Goal: Task Accomplishment & Management: Complete application form

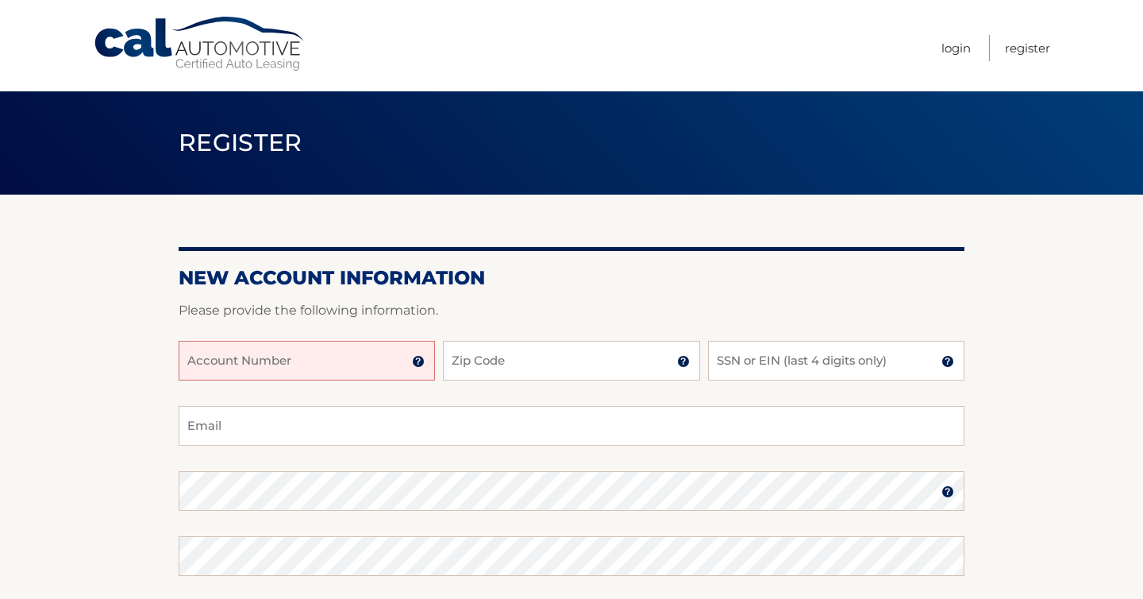
click at [302, 353] on input "Account Number" at bounding box center [307, 361] width 256 height 40
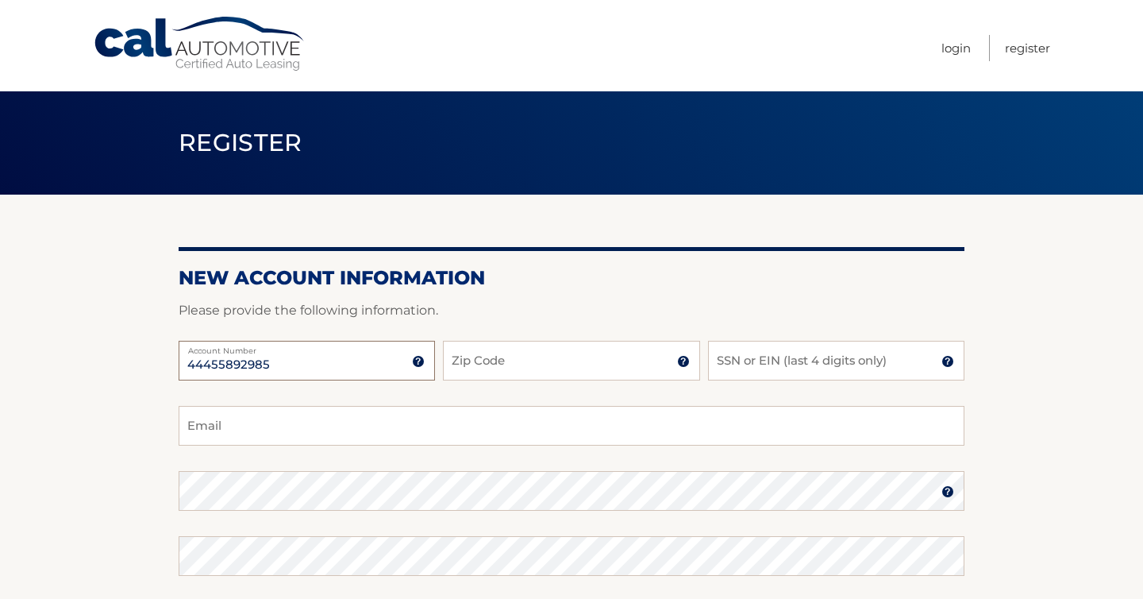
type input "44455892985"
click at [513, 369] on input "Zip Code" at bounding box center [571, 361] width 256 height 40
type input "33445"
click at [830, 364] on input "SSN or EIN (last 4 digits only)" at bounding box center [836, 361] width 256 height 40
type input "3721"
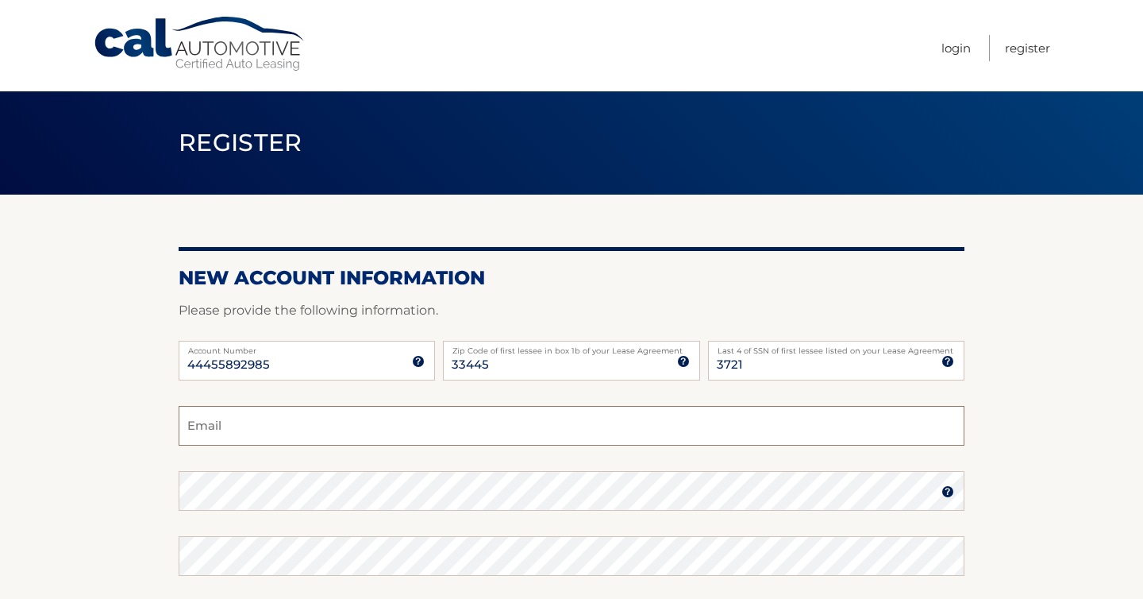
click at [520, 431] on input "Email" at bounding box center [572, 426] width 786 height 40
type input "[PERSON_NAME][EMAIL_ADDRESS][PERSON_NAME][DOMAIN_NAME]"
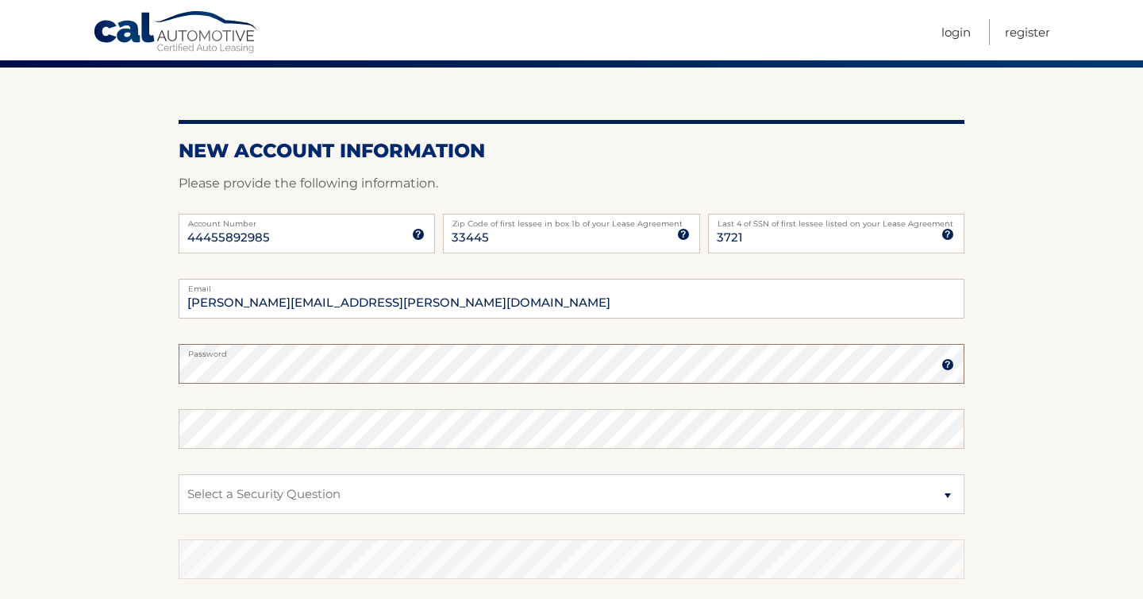
scroll to position [129, 0]
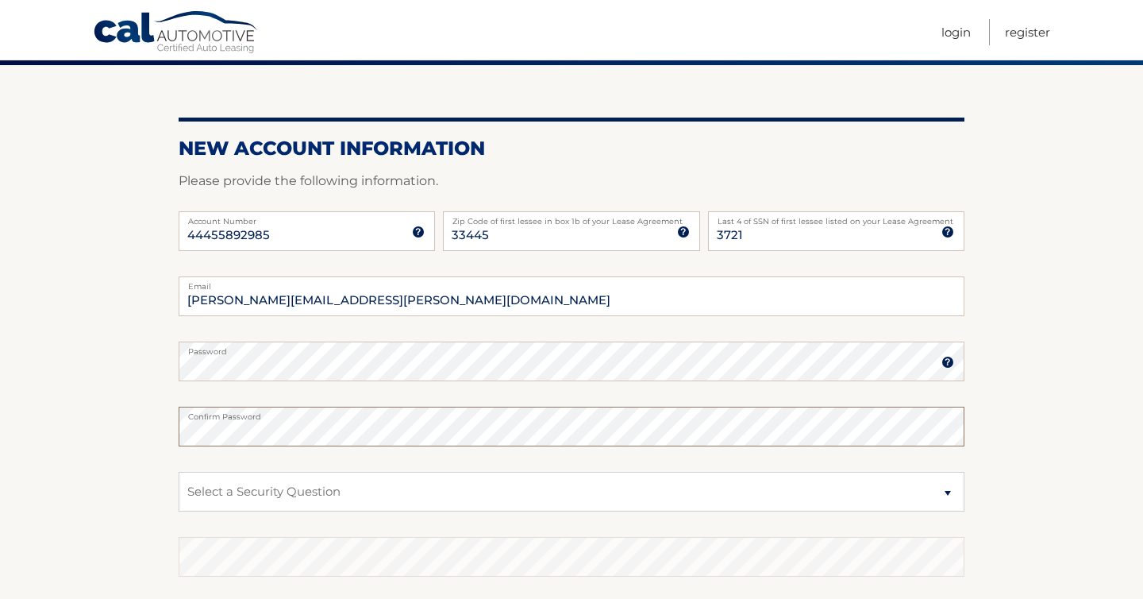
click at [55, 419] on section "New Account Information Please provide the following information. 44455892985 A…" at bounding box center [571, 375] width 1143 height 620
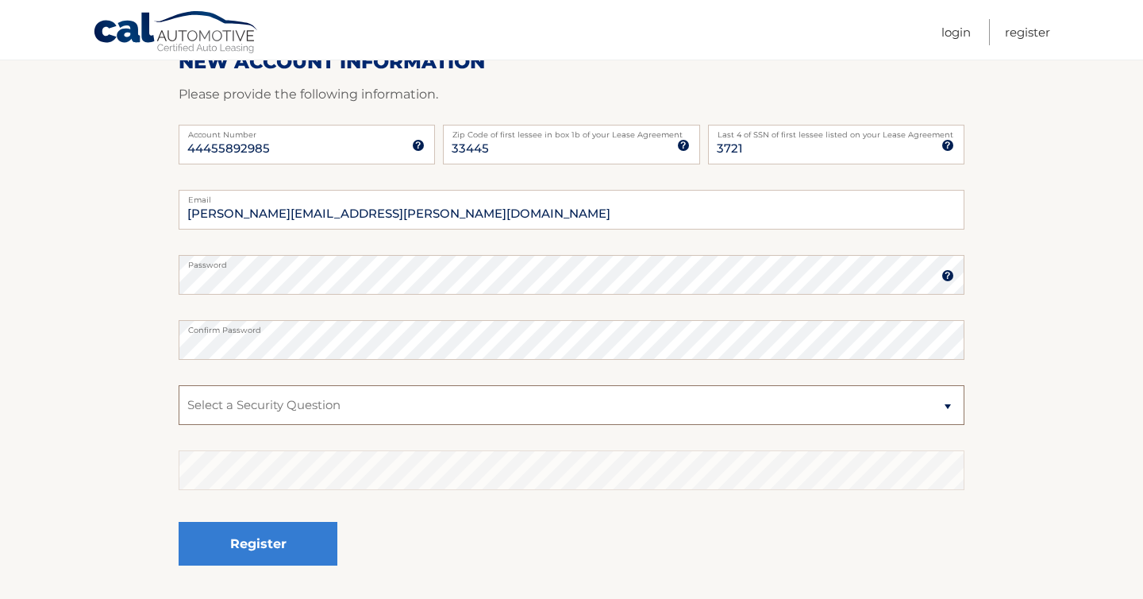
scroll to position [232, 0]
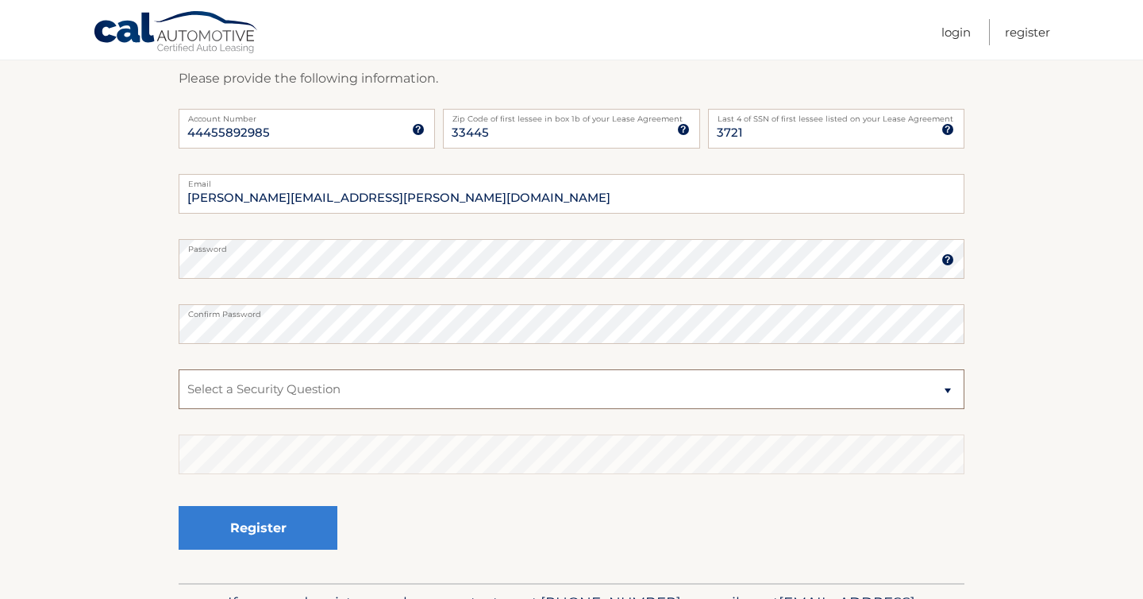
click at [301, 386] on select "Select a Security Question What was the name of your elementary school? What is…" at bounding box center [572, 389] width 786 height 40
click at [179, 369] on select "Select a Security Question What was the name of your elementary school? What is…" at bounding box center [572, 389] width 786 height 40
select select "2"
click at [246, 387] on select "Select a Security Question What was the name of your elementary school? What is…" at bounding box center [572, 389] width 786 height 40
click at [179, 369] on select "Select a Security Question What was the name of your elementary school? What is…" at bounding box center [572, 389] width 786 height 40
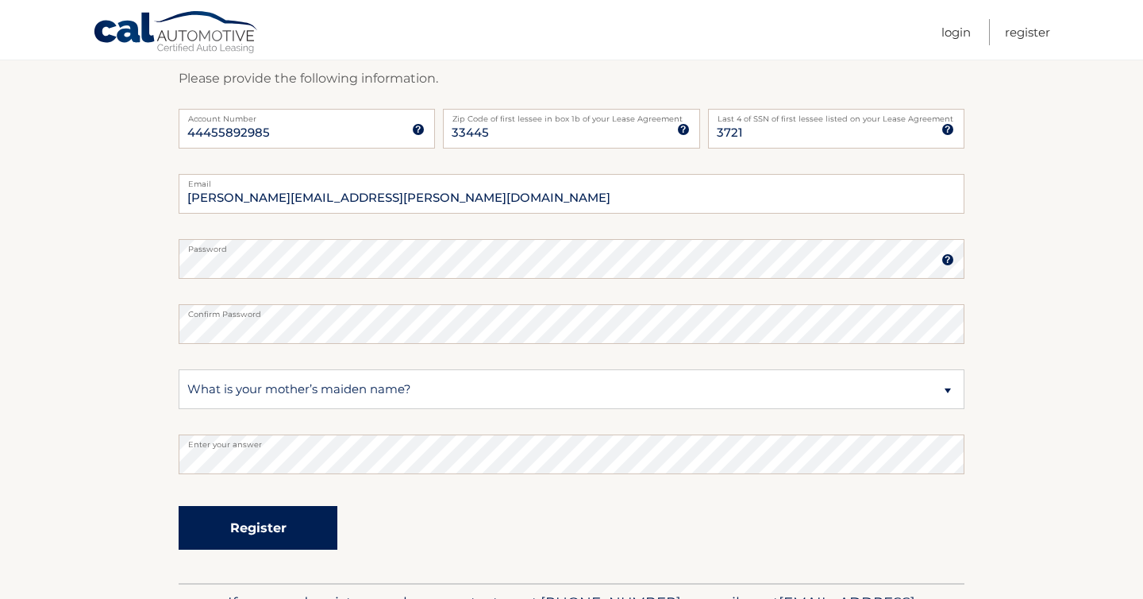
click at [263, 518] on button "Register" at bounding box center [258, 528] width 159 height 44
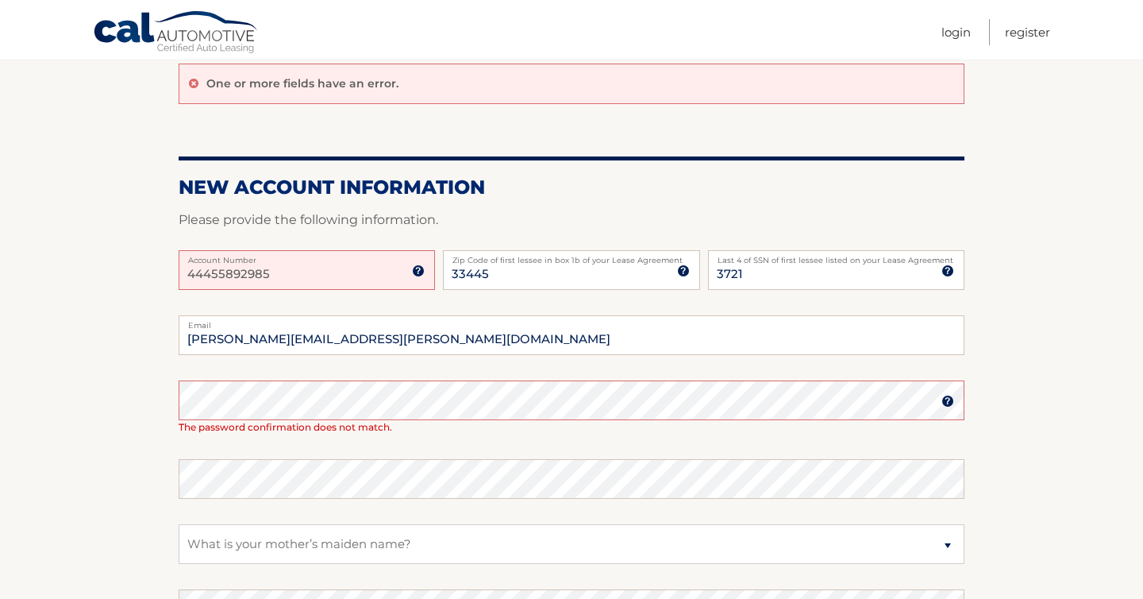
scroll to position [142, 0]
click at [275, 275] on input "44455892985" at bounding box center [307, 268] width 256 height 40
click at [422, 270] on img at bounding box center [418, 269] width 13 height 13
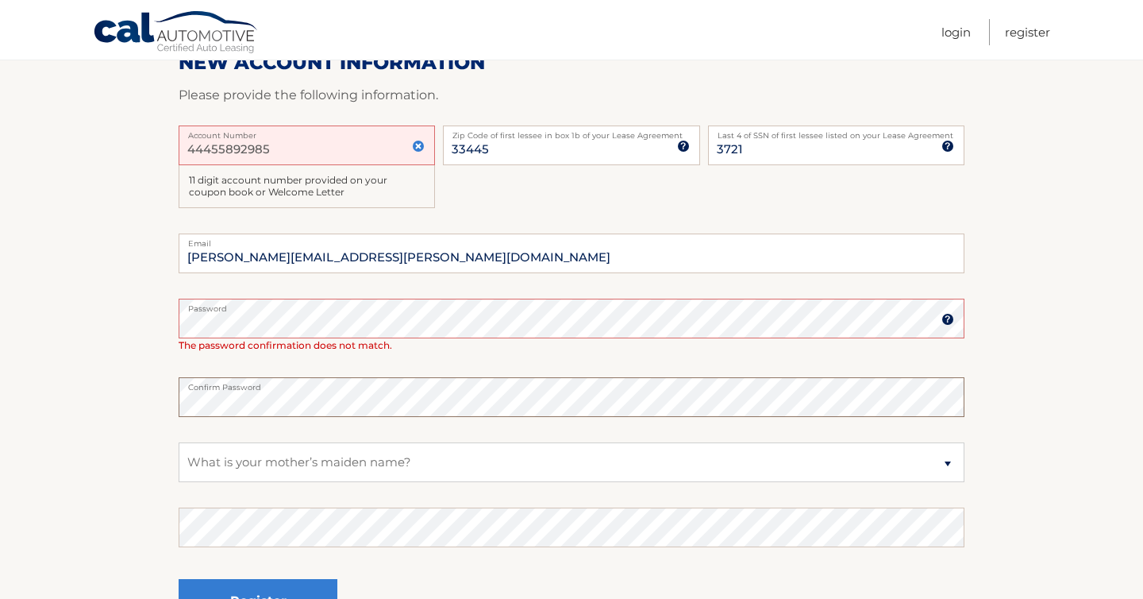
scroll to position [266, 0]
click at [179, 578] on button "Register" at bounding box center [258, 600] width 159 height 44
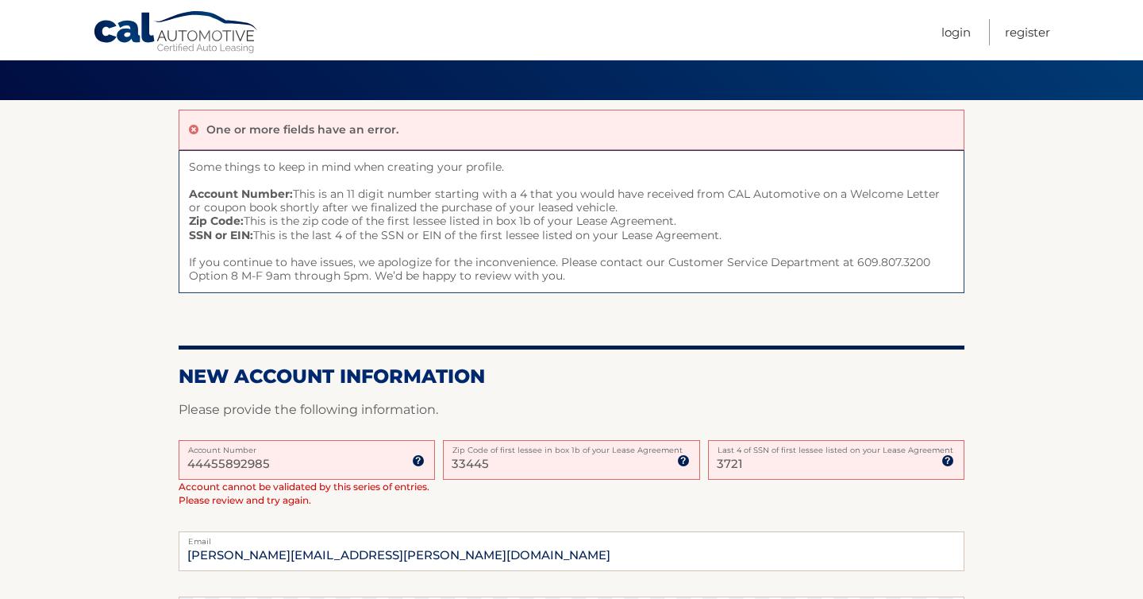
scroll to position [95, 0]
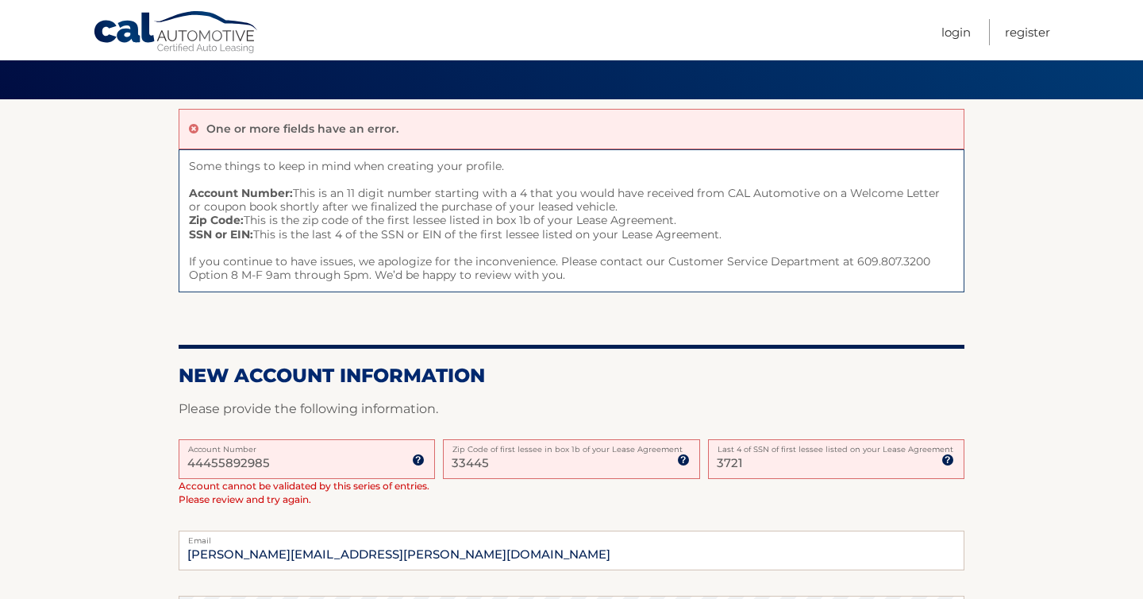
click at [202, 458] on input "44455892985" at bounding box center [307, 459] width 256 height 40
click at [274, 459] on input "44455892985" at bounding box center [307, 459] width 256 height 40
drag, startPoint x: 276, startPoint y: 464, endPoint x: 160, endPoint y: 469, distance: 116.0
click at [160, 469] on section "One or more fields have an error. Some things to keep in mind when creating you…" at bounding box center [571, 519] width 1143 height 840
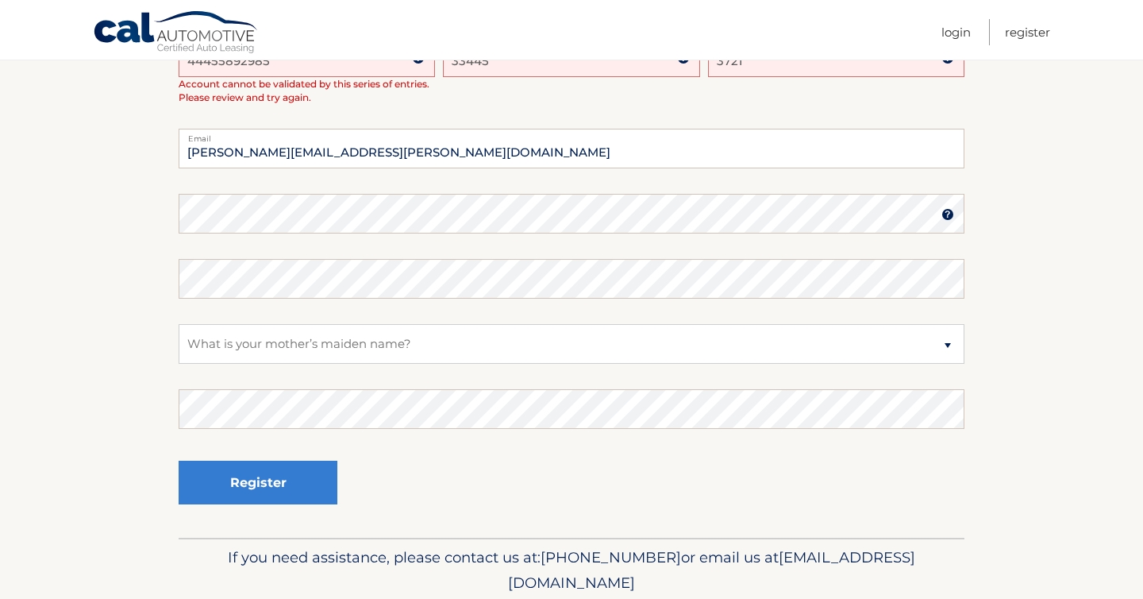
scroll to position [555, 0]
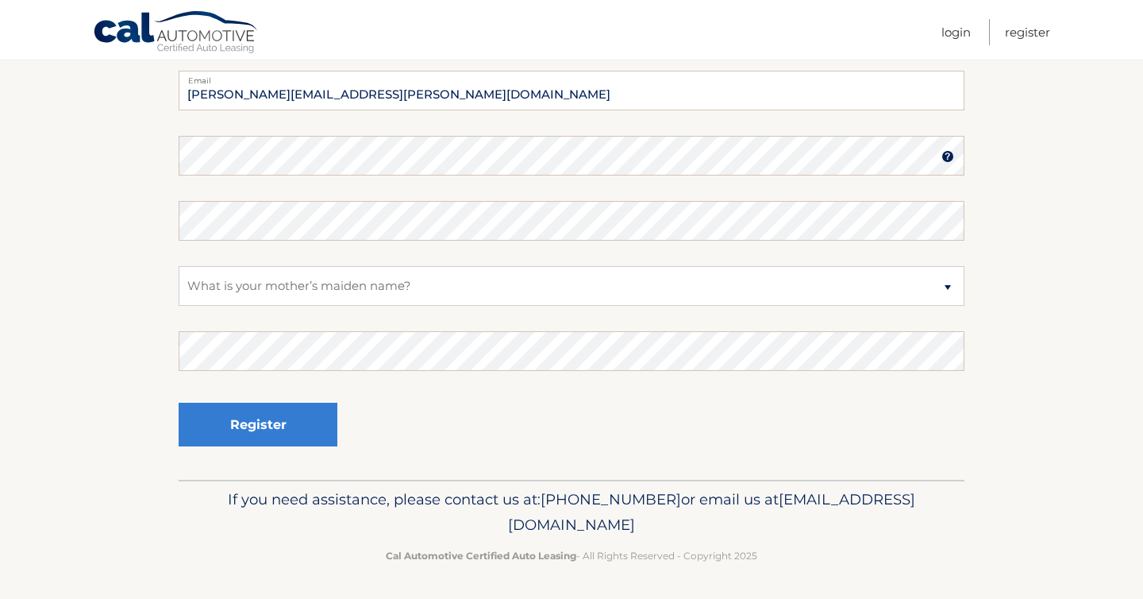
click at [397, 407] on div "Register" at bounding box center [572, 425] width 786 height 58
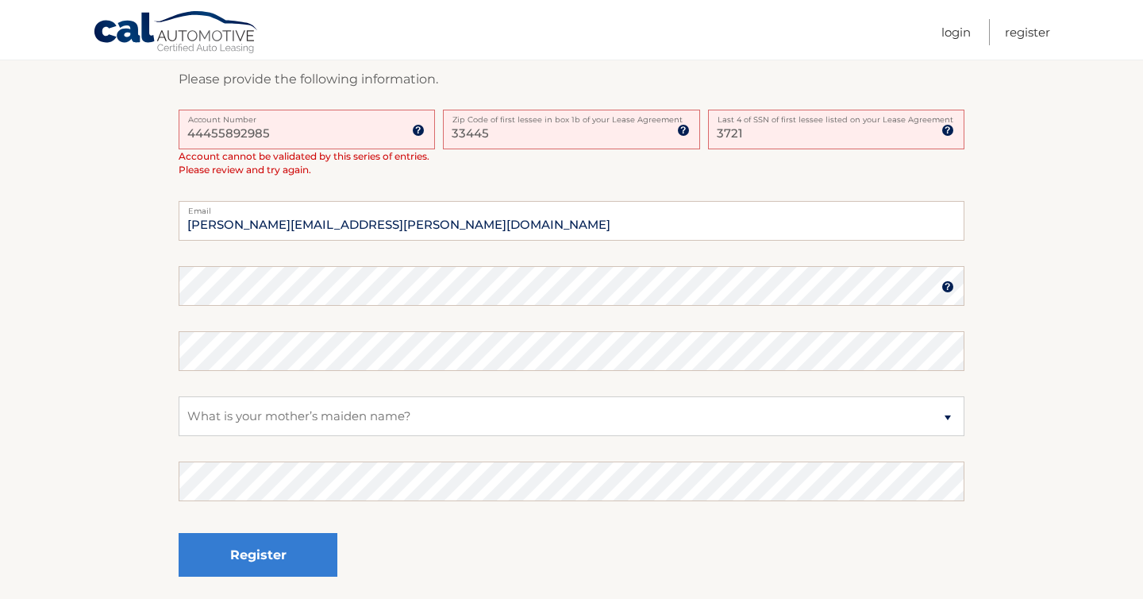
scroll to position [424, 0]
drag, startPoint x: 327, startPoint y: 131, endPoint x: 156, endPoint y: 126, distance: 170.7
click at [156, 126] on section "One or more fields have an error. Some things to keep in mind when creating you…" at bounding box center [571, 191] width 1143 height 840
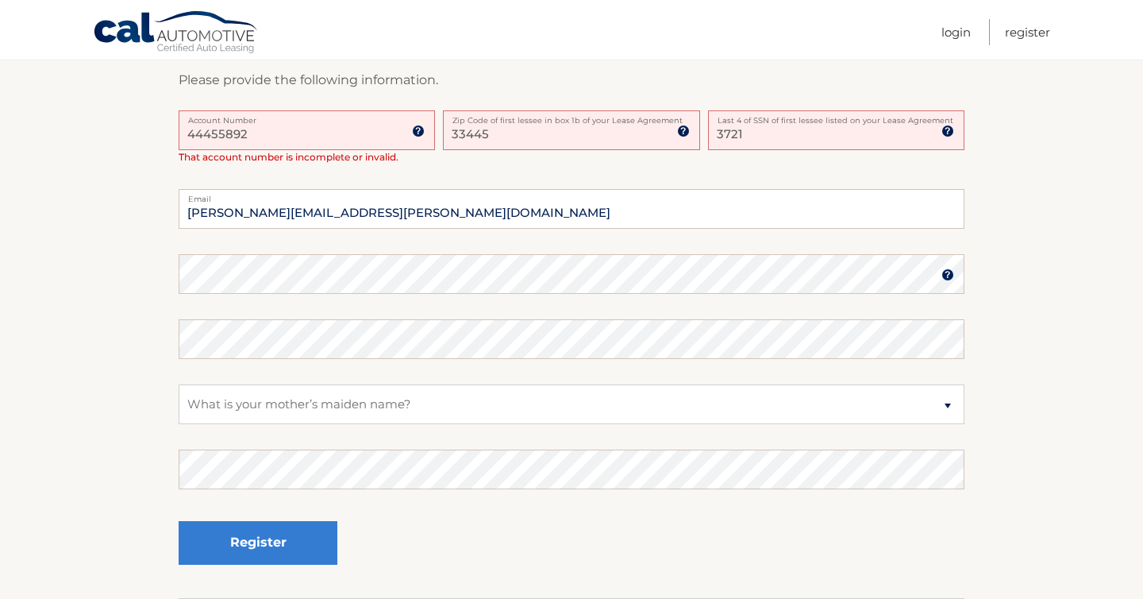
click at [137, 95] on section "One or more fields have an error. Some things to keep in mind when creating you…" at bounding box center [571, 184] width 1143 height 827
click at [250, 132] on input "44455892" at bounding box center [307, 130] width 256 height 40
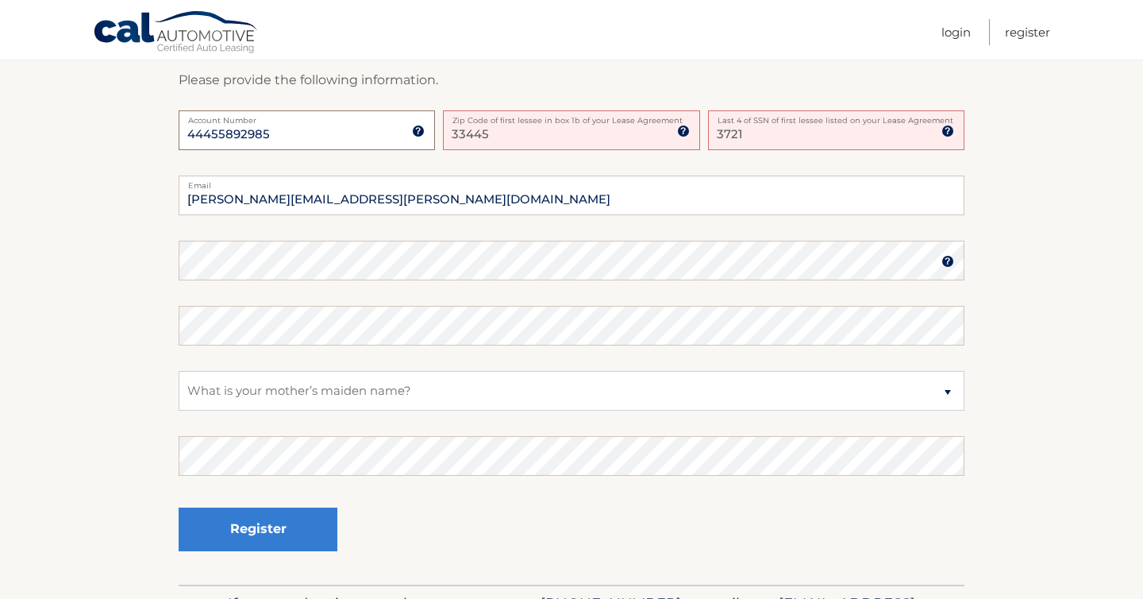
type input "44455892985"
click at [507, 137] on input "33445" at bounding box center [571, 130] width 256 height 40
click at [753, 133] on input "3721" at bounding box center [836, 130] width 256 height 40
type input "3"
type input "3721"
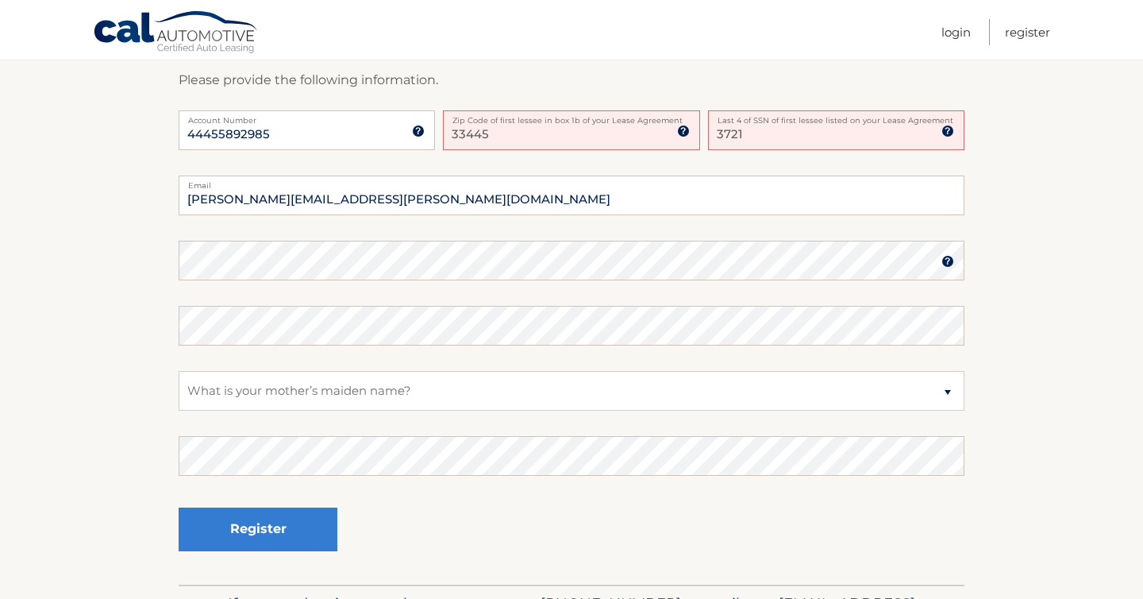
click at [867, 218] on fieldset "[PERSON_NAME][EMAIL_ADDRESS][PERSON_NAME][DOMAIN_NAME] Email Password Password …" at bounding box center [572, 379] width 786 height 409
click at [831, 195] on input "[PERSON_NAME][EMAIL_ADDRESS][PERSON_NAME][DOMAIN_NAME]" at bounding box center [572, 195] width 786 height 40
click at [949, 129] on img at bounding box center [947, 131] width 13 height 13
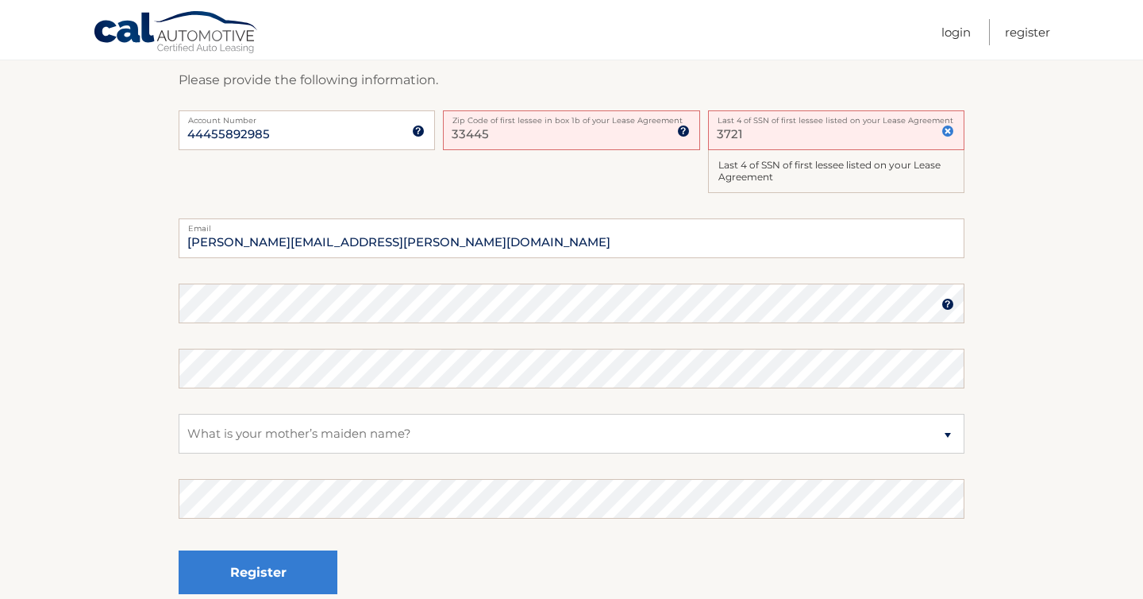
click at [653, 183] on div "44455892985 Account Number 11 digit account number provided on your coupon book…" at bounding box center [572, 164] width 786 height 109
click at [502, 251] on input "[PERSON_NAME][EMAIL_ADDRESS][PERSON_NAME][DOMAIN_NAME]" at bounding box center [572, 238] width 786 height 40
click at [949, 129] on img at bounding box center [947, 131] width 13 height 13
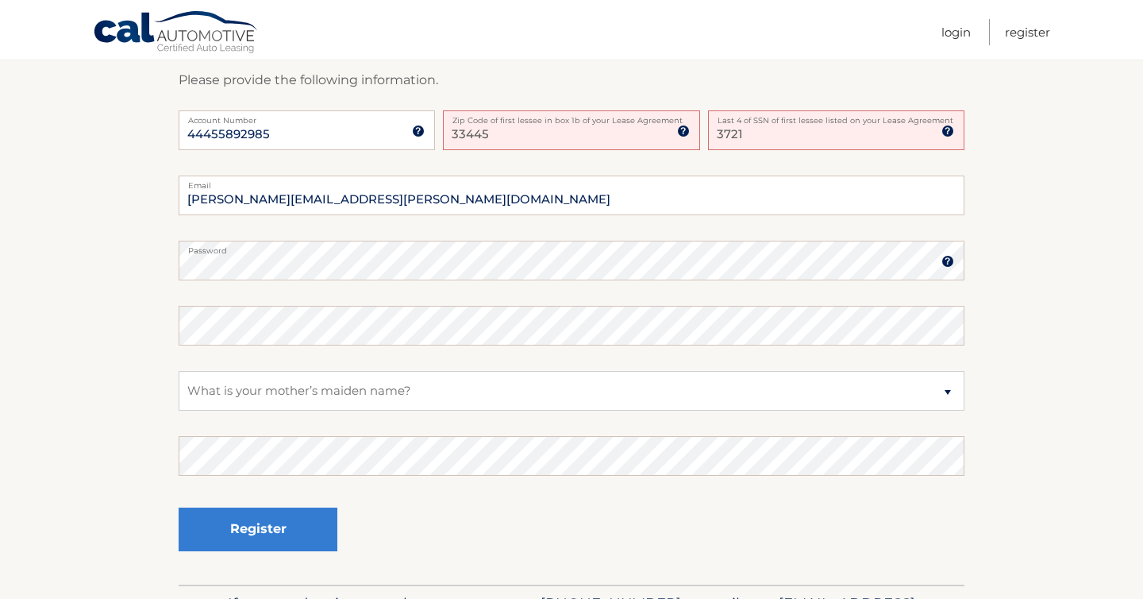
drag, startPoint x: 755, startPoint y: 134, endPoint x: 682, endPoint y: 127, distance: 73.4
click at [682, 127] on div "44455892985 Account Number 11 digit account number provided on your coupon book…" at bounding box center [572, 142] width 786 height 65
click at [640, 197] on input "[PERSON_NAME][EMAIL_ADDRESS][PERSON_NAME][DOMAIN_NAME]" at bounding box center [572, 195] width 786 height 40
click at [742, 137] on input "SSN or EIN (last 4 digits only)" at bounding box center [836, 130] width 256 height 40
type input "1"
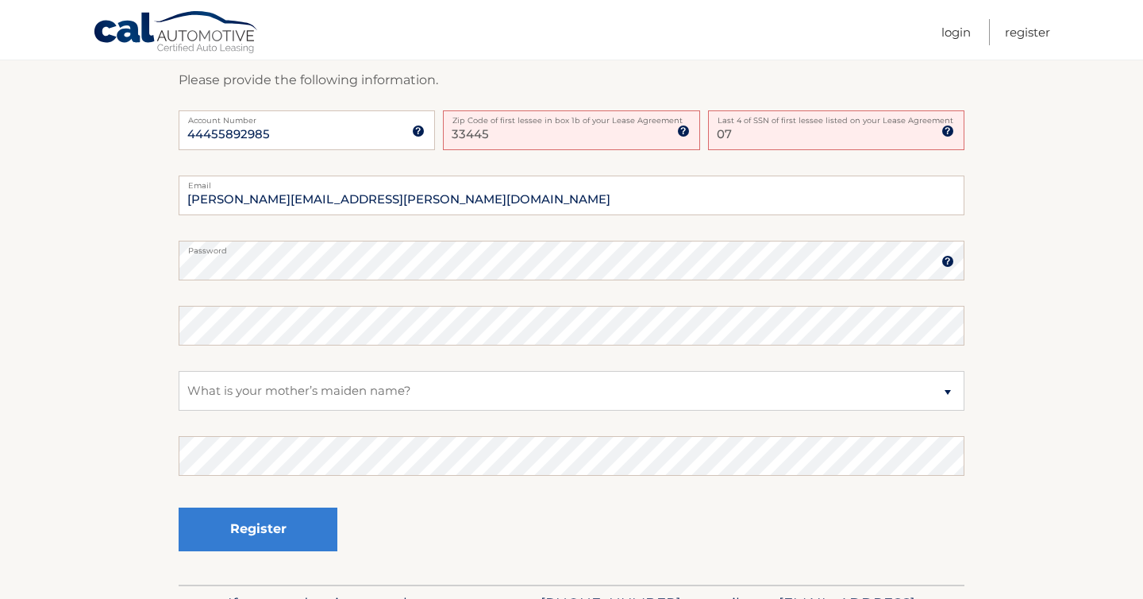
type input "0"
type input "3721"
click at [233, 387] on select "Select a Security Question What was the name of your elementary school? What is…" at bounding box center [572, 391] width 786 height 40
click at [291, 387] on select "Select a Security Question What was the name of your elementary school? What is…" at bounding box center [572, 391] width 786 height 40
click at [179, 371] on select "Select a Security Question What was the name of your elementary school? What is…" at bounding box center [572, 391] width 786 height 40
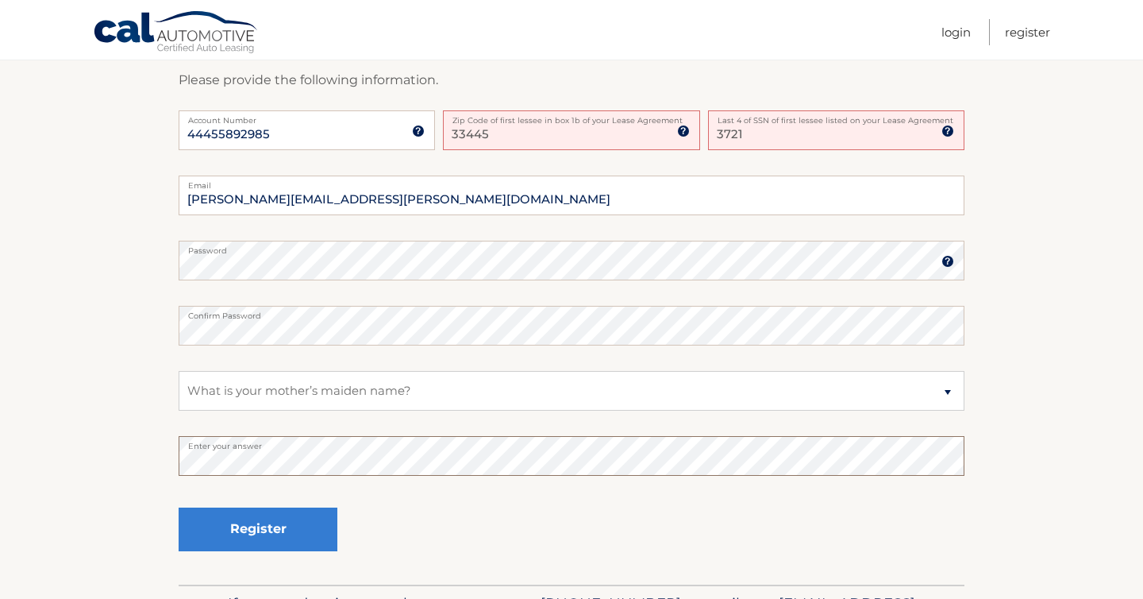
click at [179, 507] on button "Register" at bounding box center [258, 529] width 159 height 44
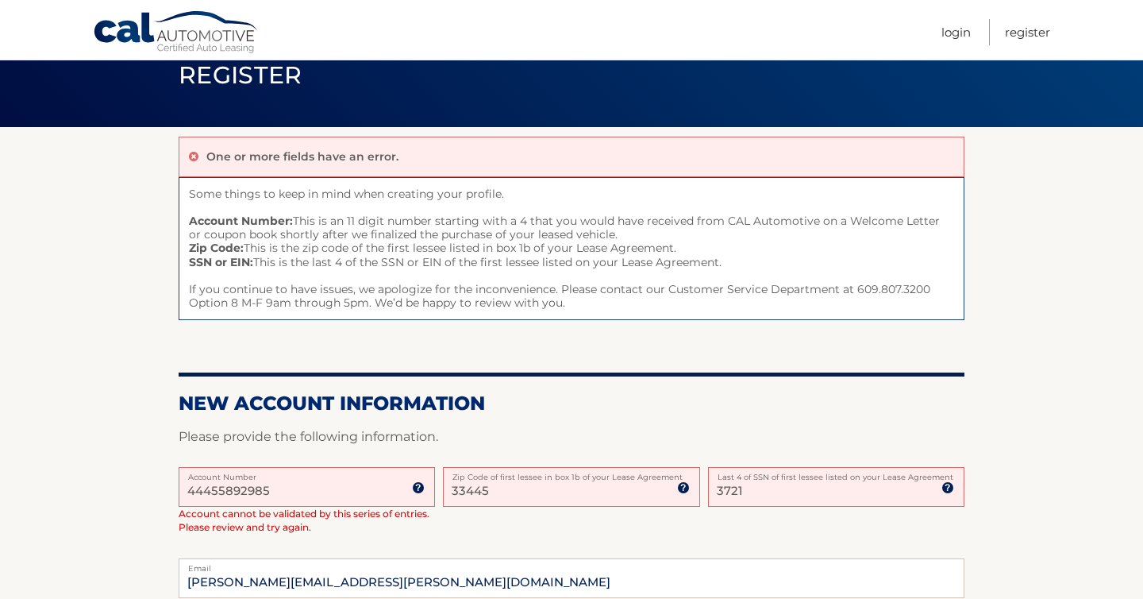
scroll to position [69, 0]
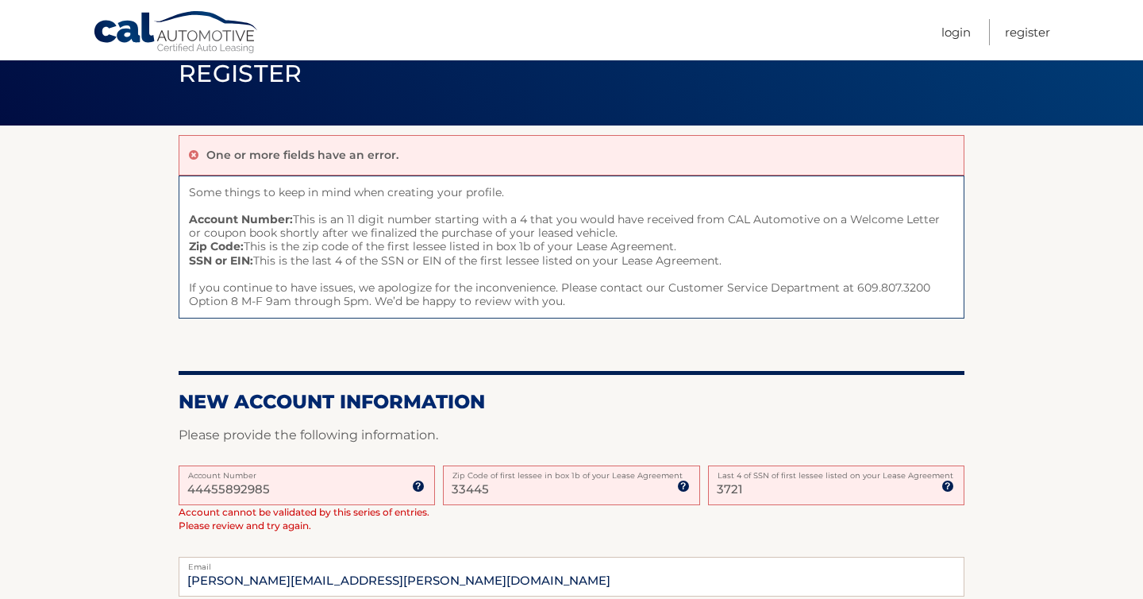
click at [490, 486] on input "33445" at bounding box center [571, 485] width 256 height 40
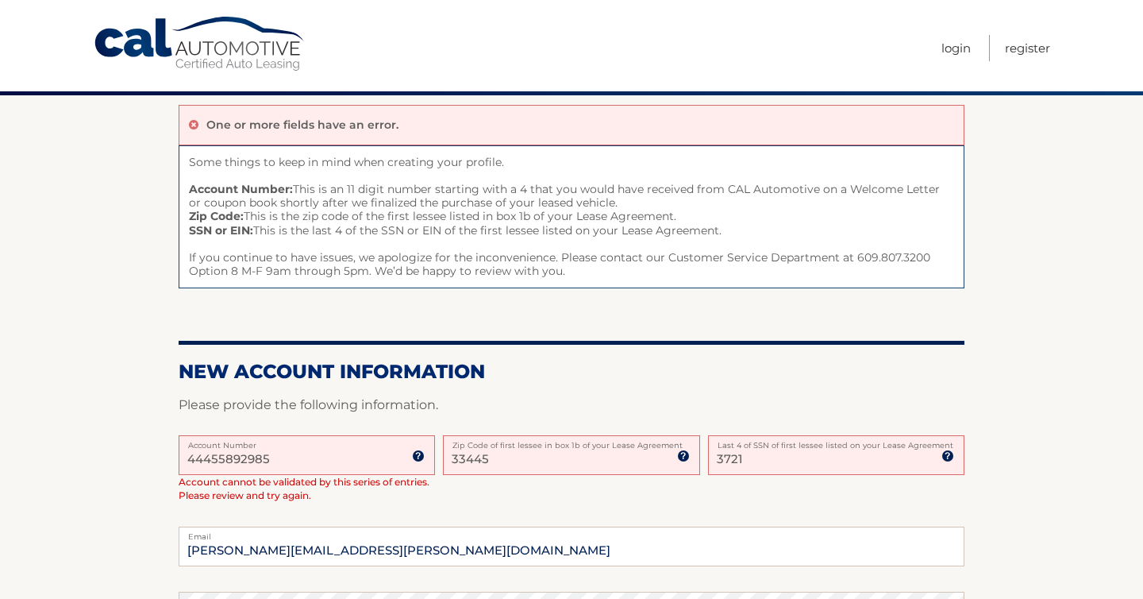
scroll to position [0, 0]
